Goal: Task Accomplishment & Management: Manage account settings

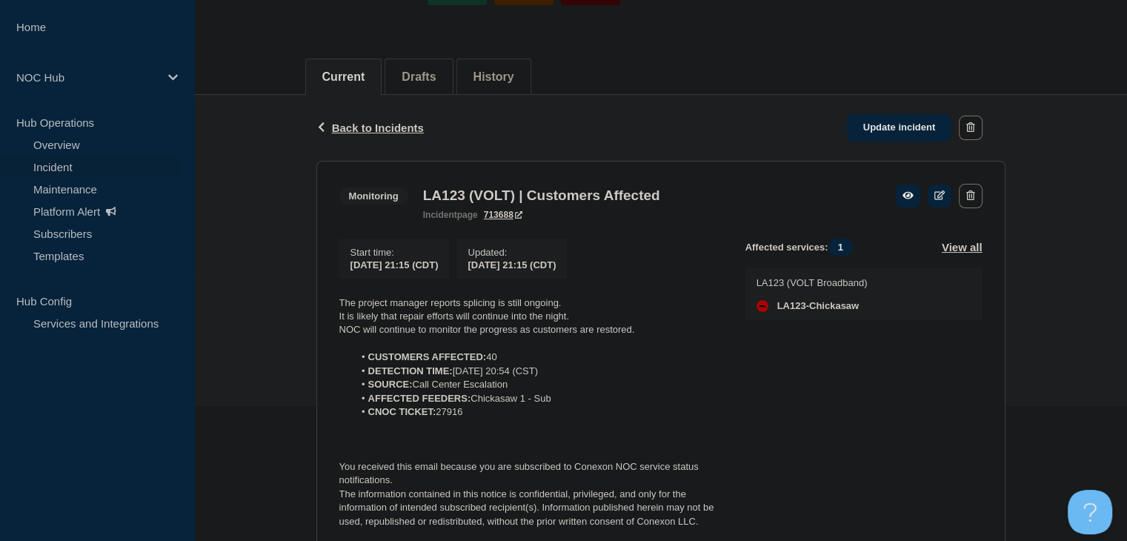
scroll to position [148, 0]
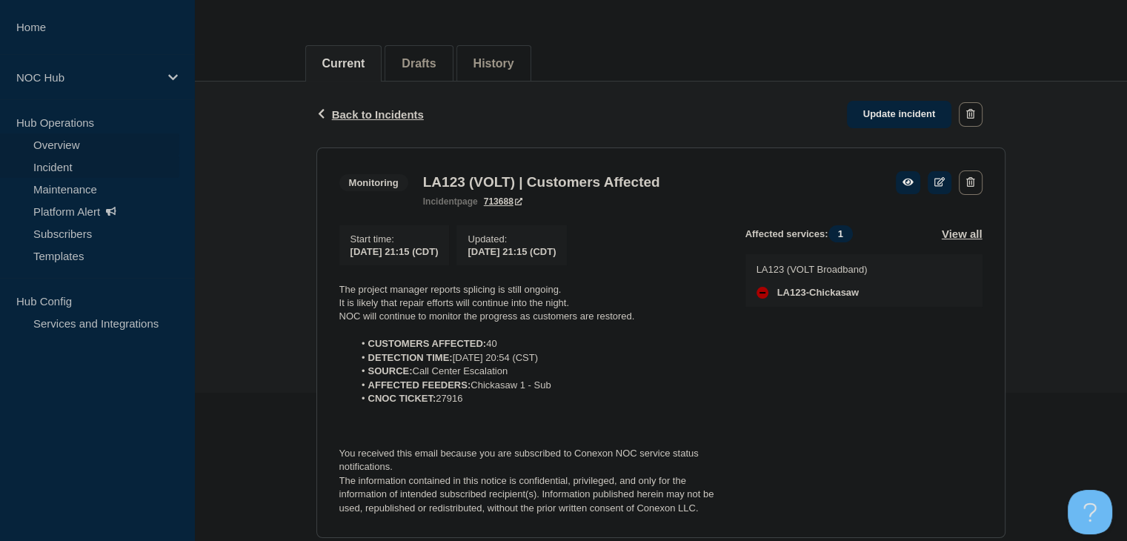
click at [94, 151] on link "Overview" at bounding box center [89, 144] width 179 height 22
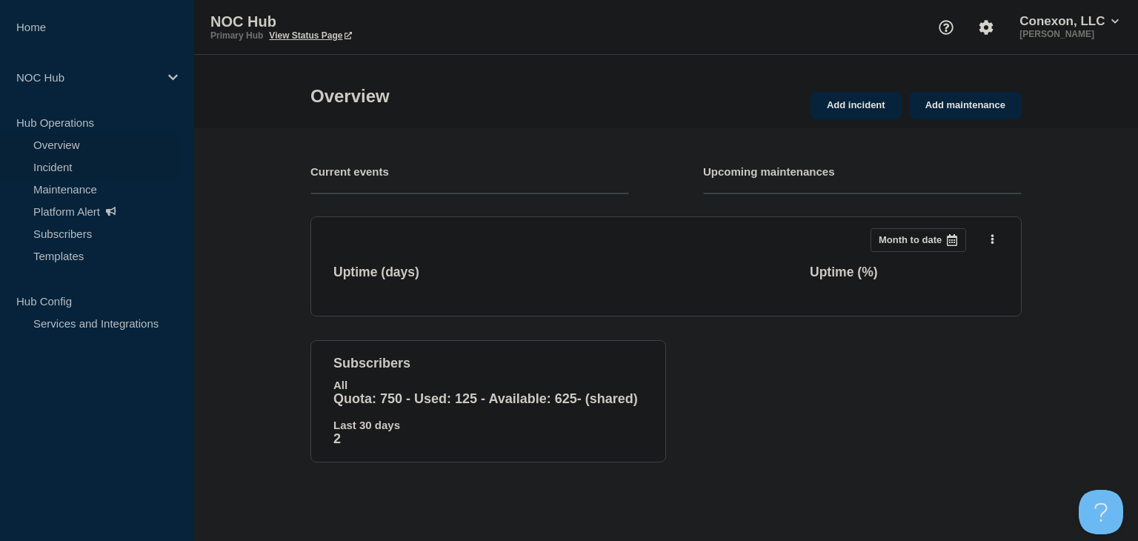
click at [69, 166] on link "Incident" at bounding box center [89, 167] width 179 height 22
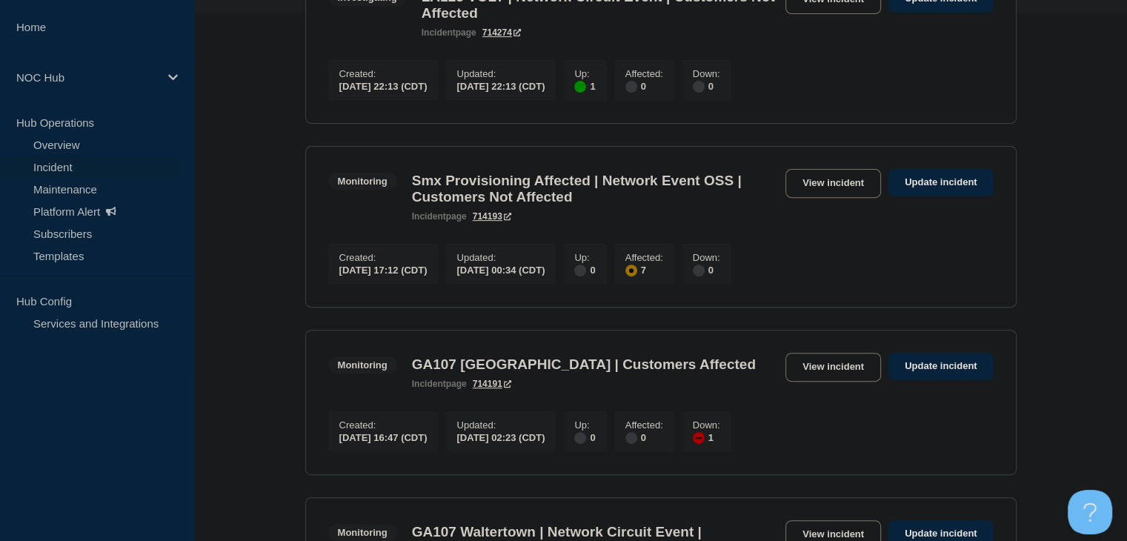
scroll to position [593, 0]
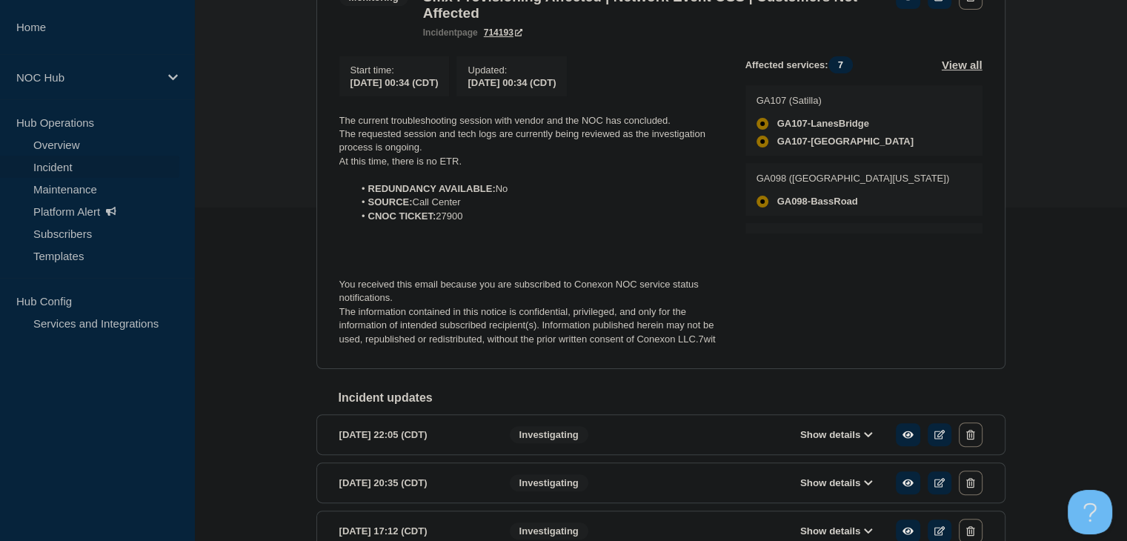
scroll to position [371, 0]
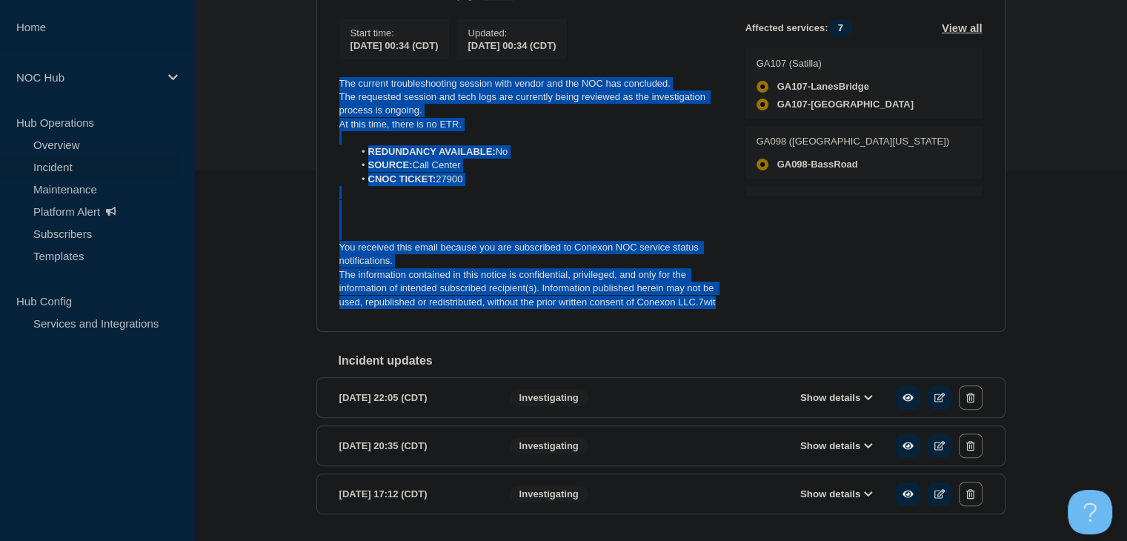
drag, startPoint x: 722, startPoint y: 312, endPoint x: 329, endPoint y: 93, distance: 449.5
click at [329, 93] on section "Monitoring Smx Provisioning Affected | Network Event OSS | Customers Not Affect…" at bounding box center [660, 129] width 689 height 408
copy div "The current troubleshooting session with vendor and the NOC has concluded. The …"
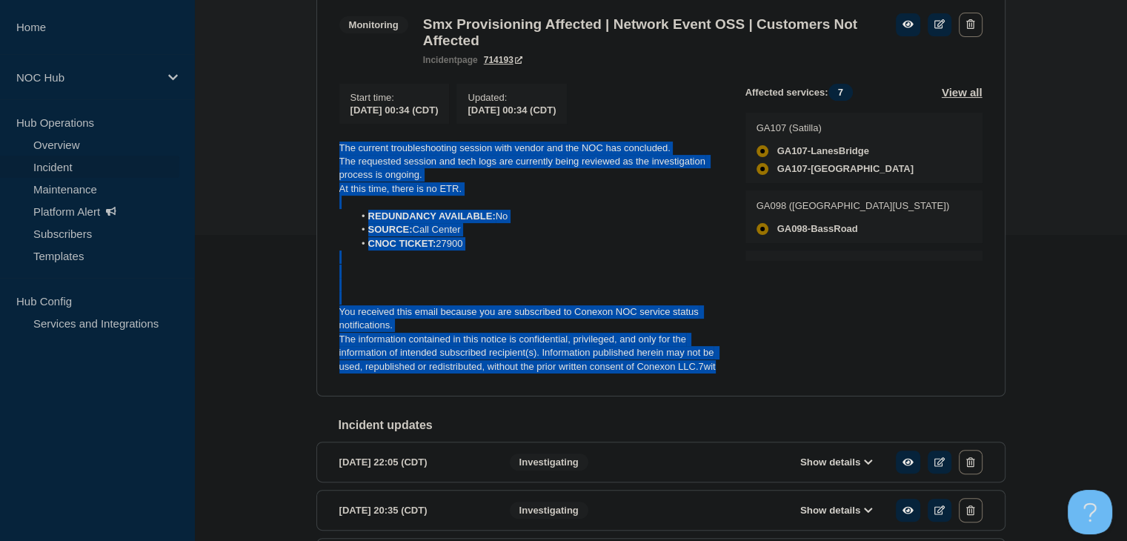
scroll to position [222, 0]
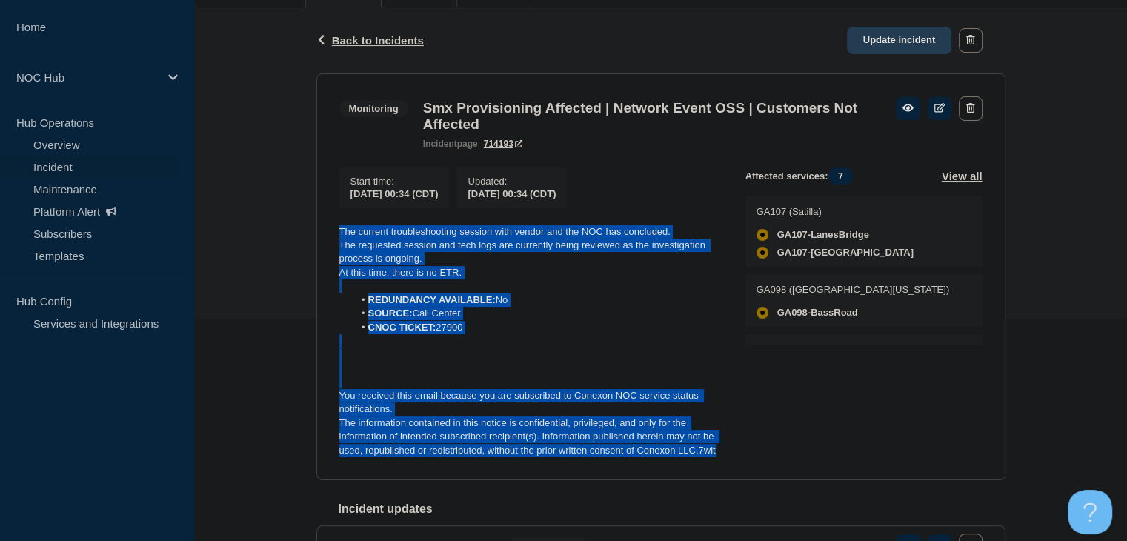
click at [872, 39] on link "Update incident" at bounding box center [899, 40] width 105 height 27
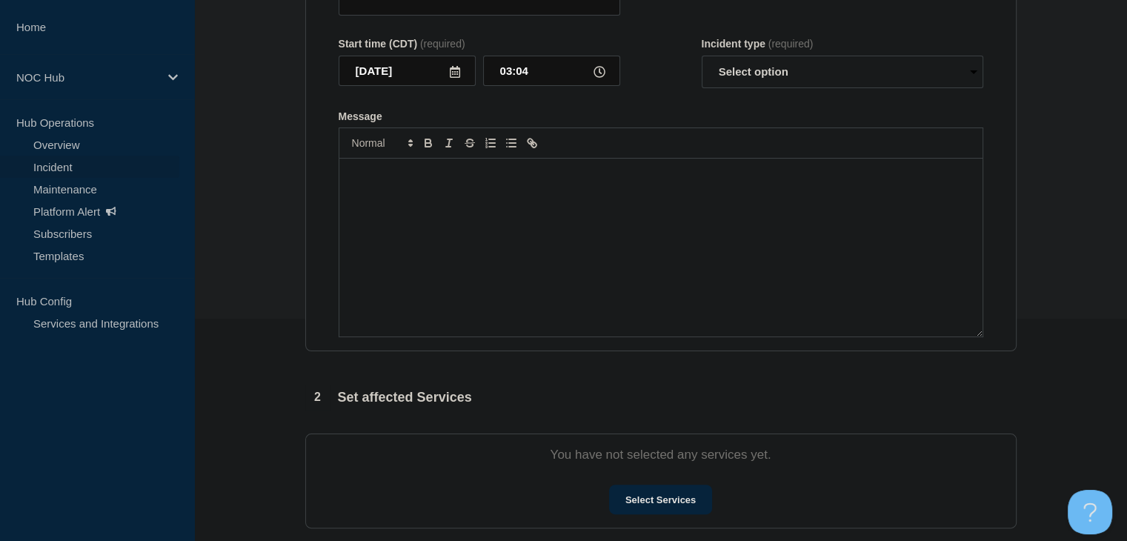
type input "Smx Provisioning Affected | Network Event OSS | Customers Not Affected"
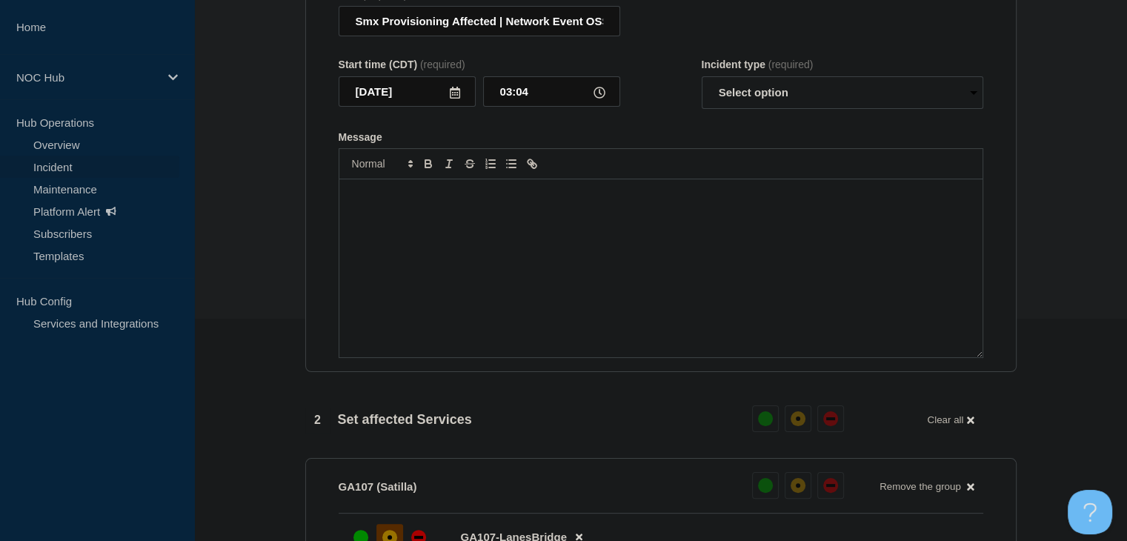
click at [442, 285] on div "Message" at bounding box center [660, 268] width 643 height 178
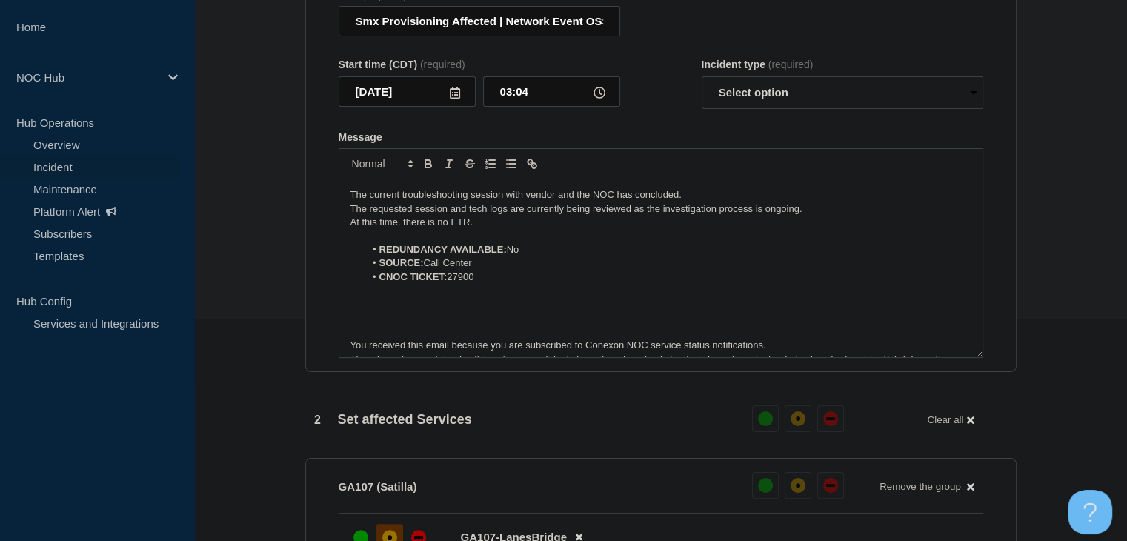
scroll to position [21, 0]
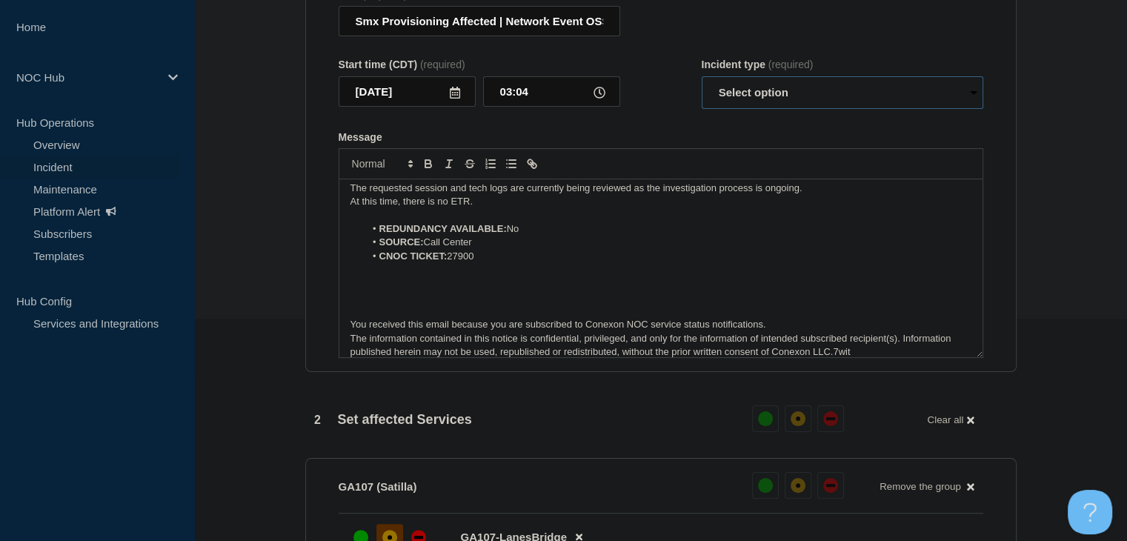
click at [758, 109] on select "Select option Investigating Identified Monitoring Resolved" at bounding box center [843, 92] width 282 height 33
select select "investigating"
click at [702, 85] on select "Select option Investigating Identified Monitoring Resolved" at bounding box center [843, 92] width 282 height 33
click at [872, 358] on p "The information contained in this notice is confidential, privileged, and only …" at bounding box center [661, 345] width 621 height 27
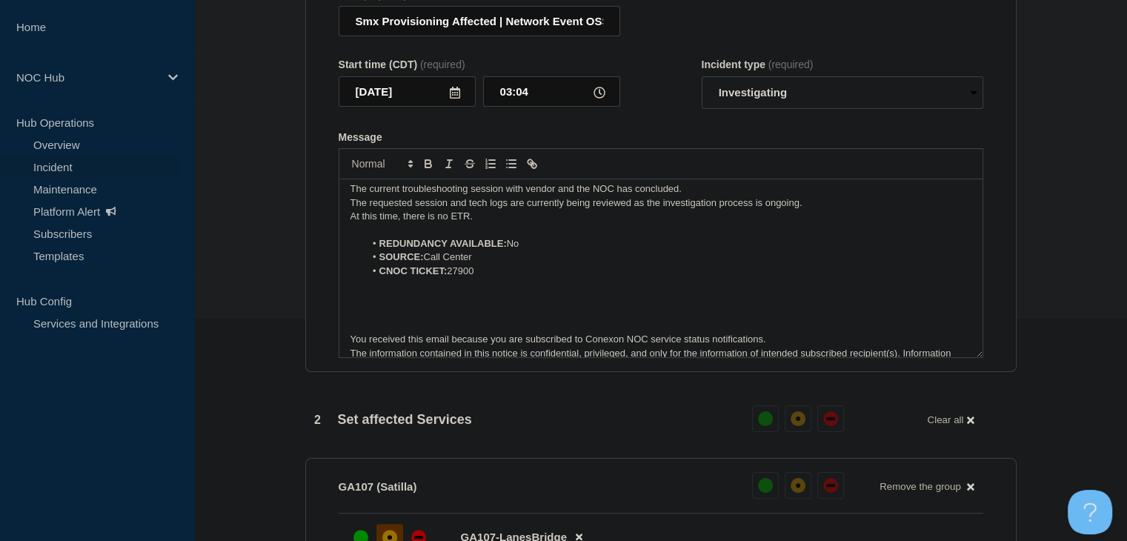
scroll to position [0, 0]
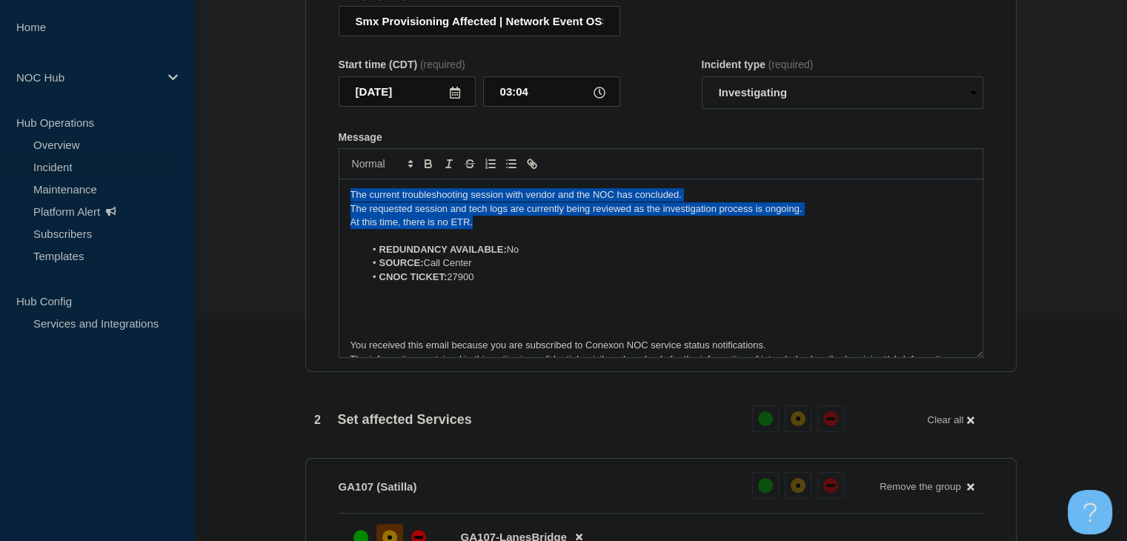
drag, startPoint x: 437, startPoint y: 227, endPoint x: 88, endPoint y: 164, distance: 354.7
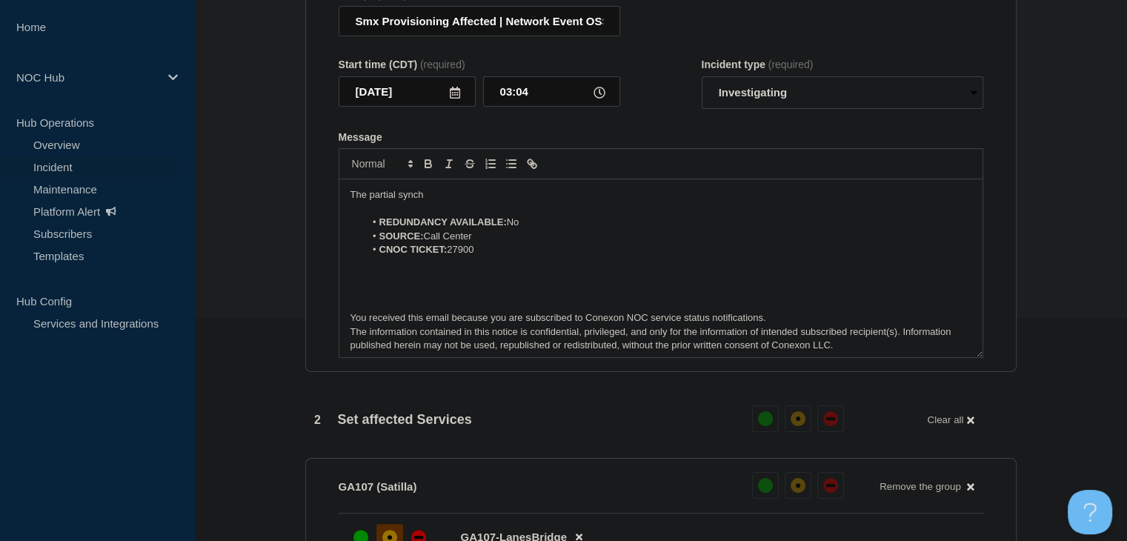
click at [433, 202] on p "The partial synch" at bounding box center [661, 194] width 621 height 13
click at [444, 202] on p "The partial synch" at bounding box center [661, 194] width 621 height 13
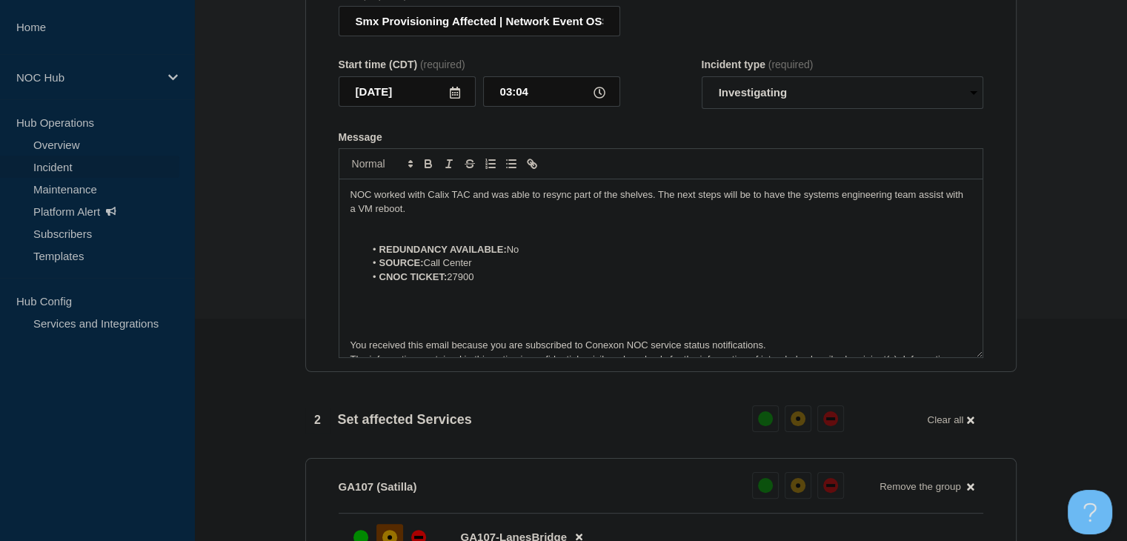
click at [431, 228] on p "Message" at bounding box center [661, 222] width 621 height 13
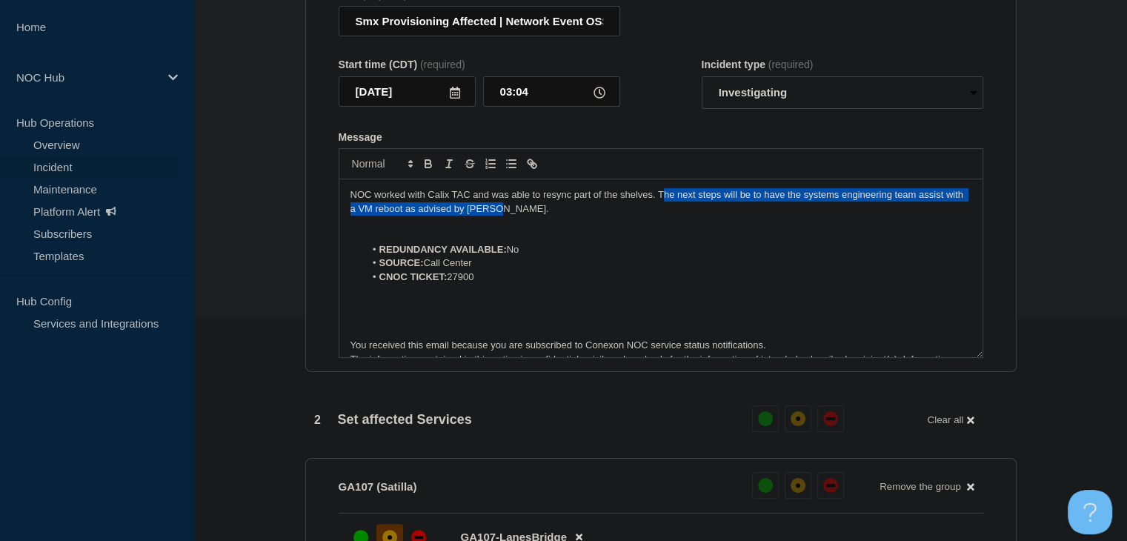
drag, startPoint x: 560, startPoint y: 217, endPoint x: 661, endPoint y: 204, distance: 102.4
click at [661, 204] on p "NOC worked with Calix TAC and was able to resync part of the shelves. The next …" at bounding box center [661, 201] width 621 height 27
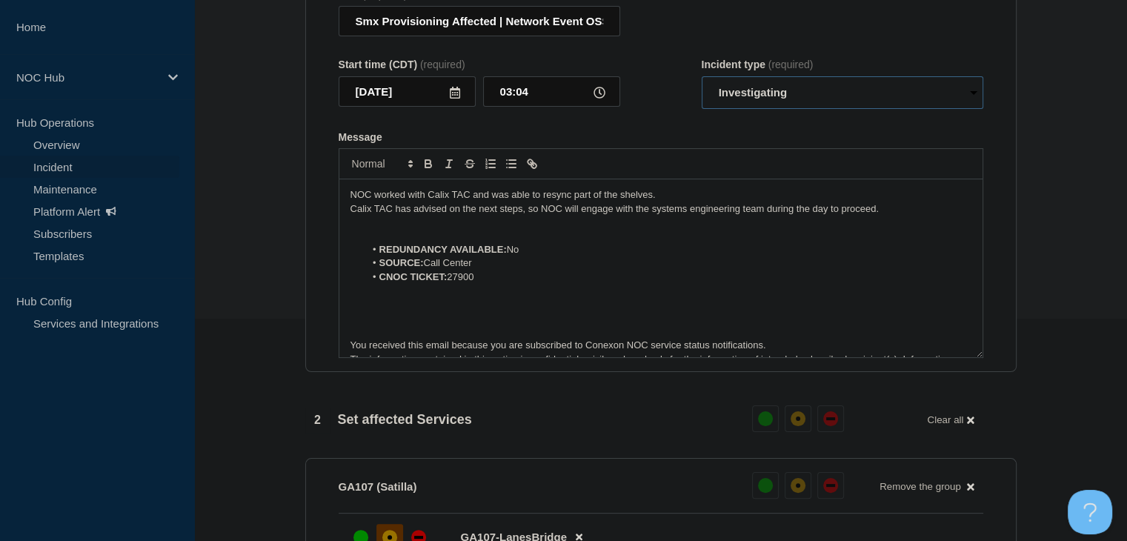
click at [820, 99] on select "Select option Investigating Identified Monitoring Resolved" at bounding box center [843, 92] width 282 height 33
select select "monitoring"
click at [702, 85] on select "Select option Investigating Identified Monitoring Resolved" at bounding box center [843, 92] width 282 height 33
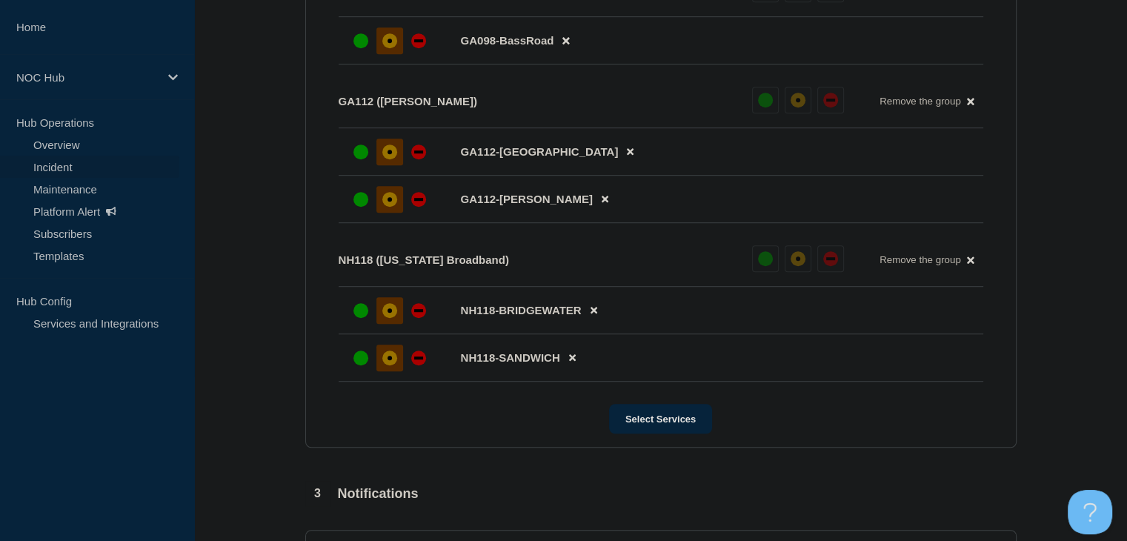
scroll to position [1038, 0]
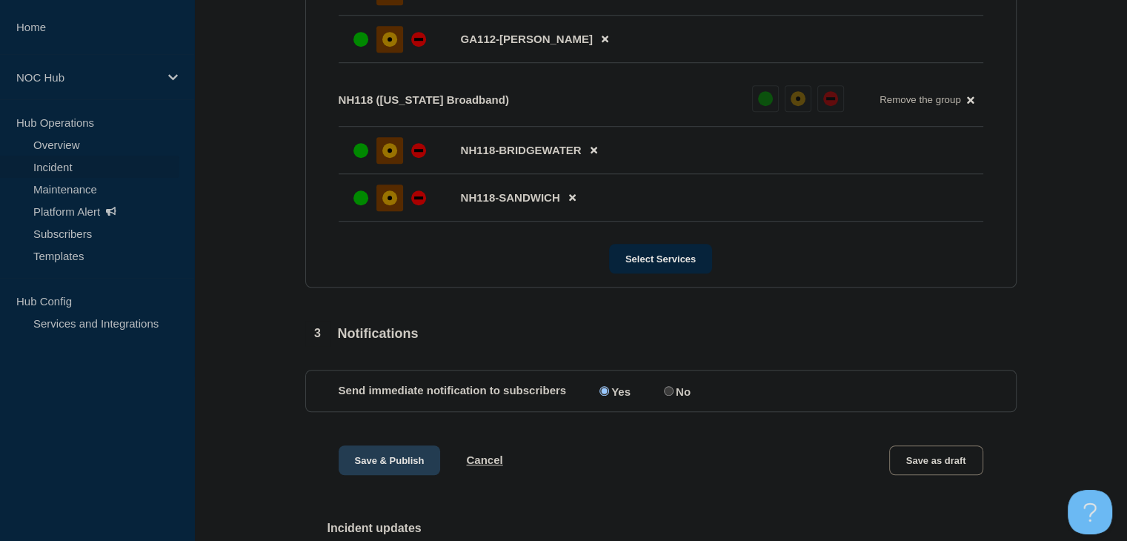
click at [394, 475] on button "Save & Publish" at bounding box center [390, 460] width 102 height 30
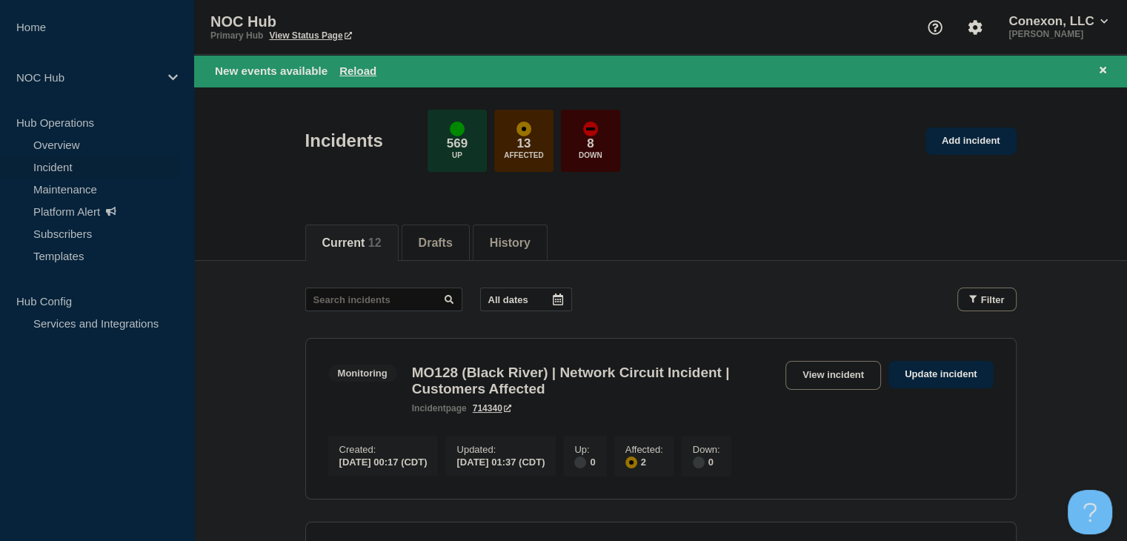
drag, startPoint x: 353, startPoint y: 71, endPoint x: 352, endPoint y: 81, distance: 9.7
click at [353, 71] on button "Reload" at bounding box center [357, 70] width 37 height 13
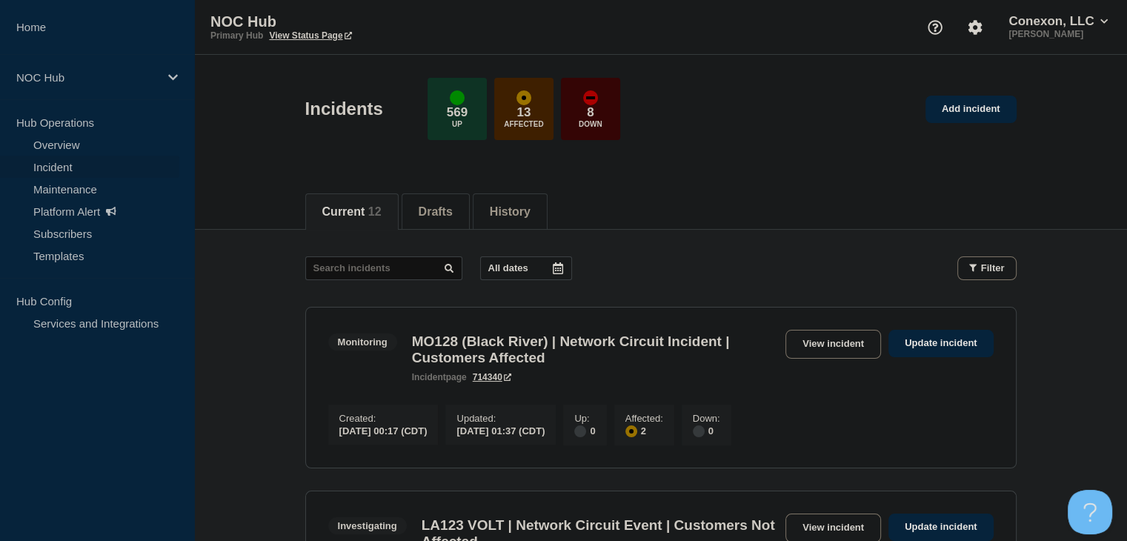
scroll to position [74, 0]
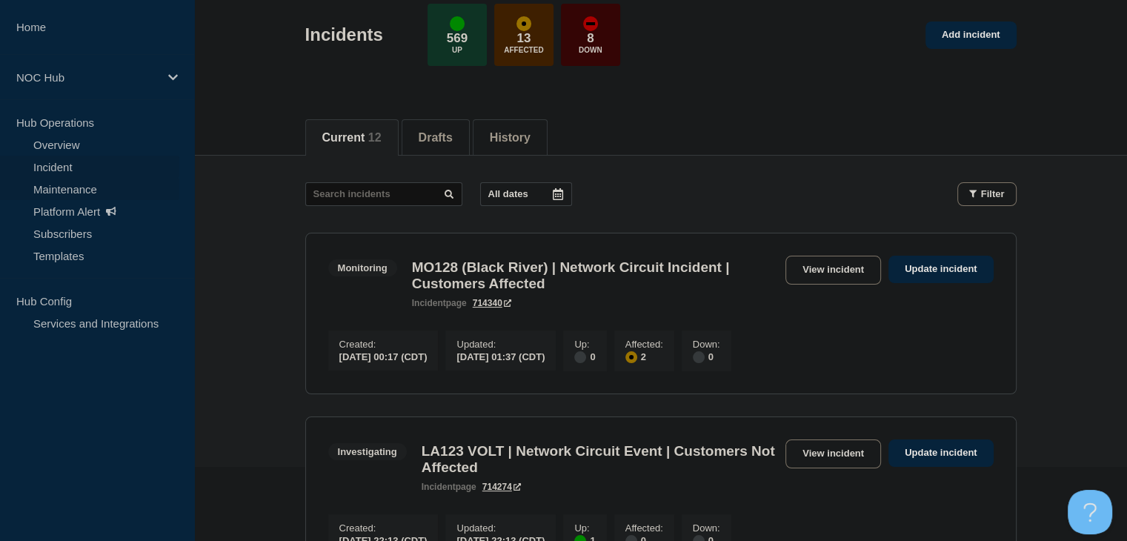
click at [38, 187] on link "Maintenance" at bounding box center [89, 189] width 179 height 22
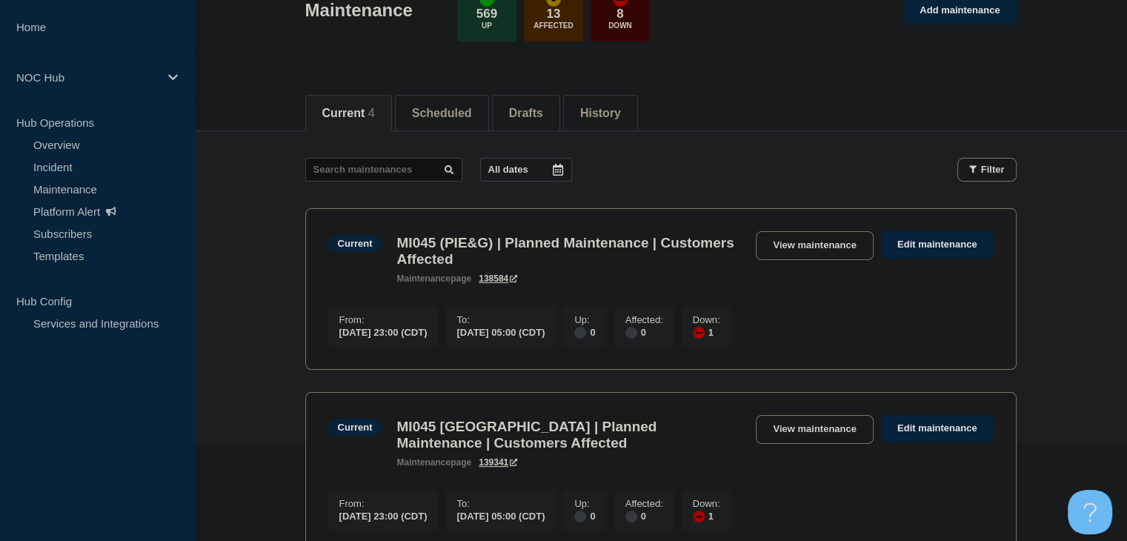
scroll to position [222, 0]
